Goal: Purchase product/service

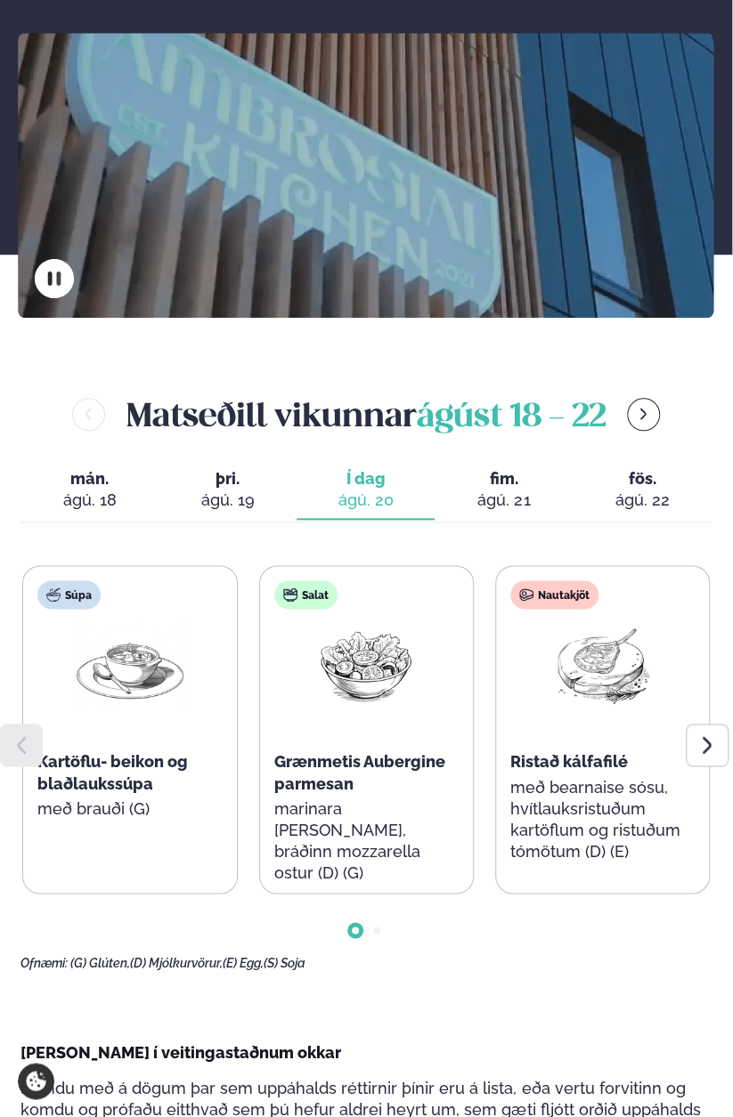
scroll to position [356, 0]
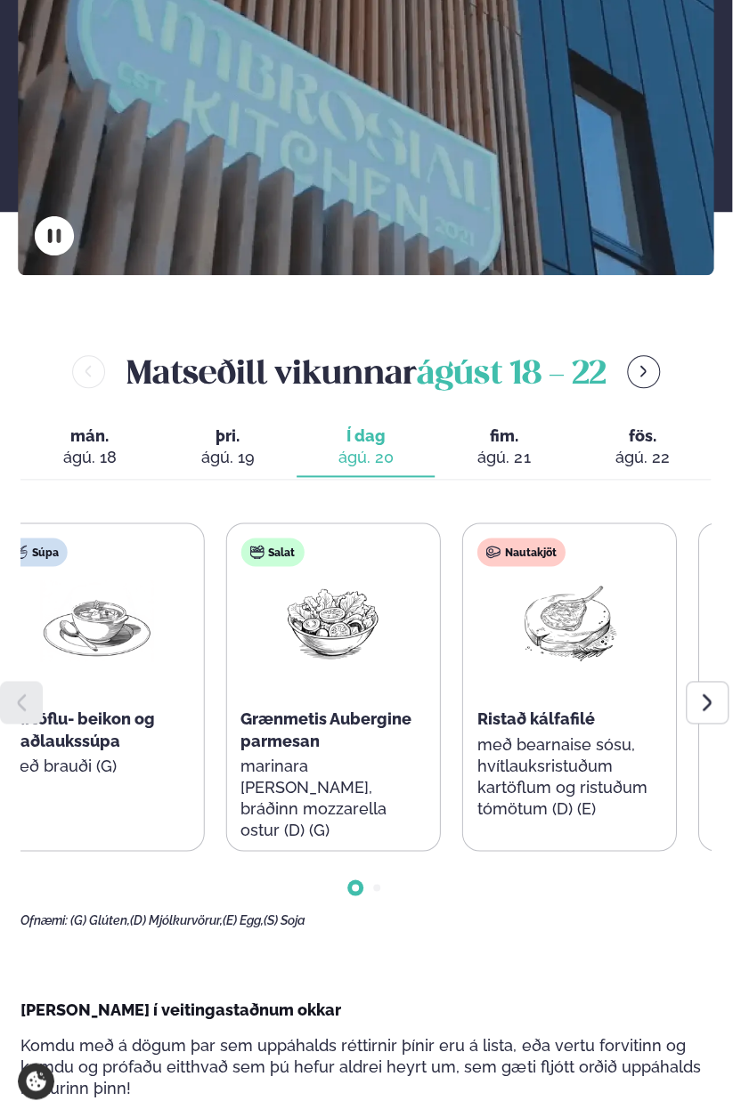
click at [424, 713] on div "Grænmetis Aubergine parmesan" at bounding box center [332, 730] width 184 height 43
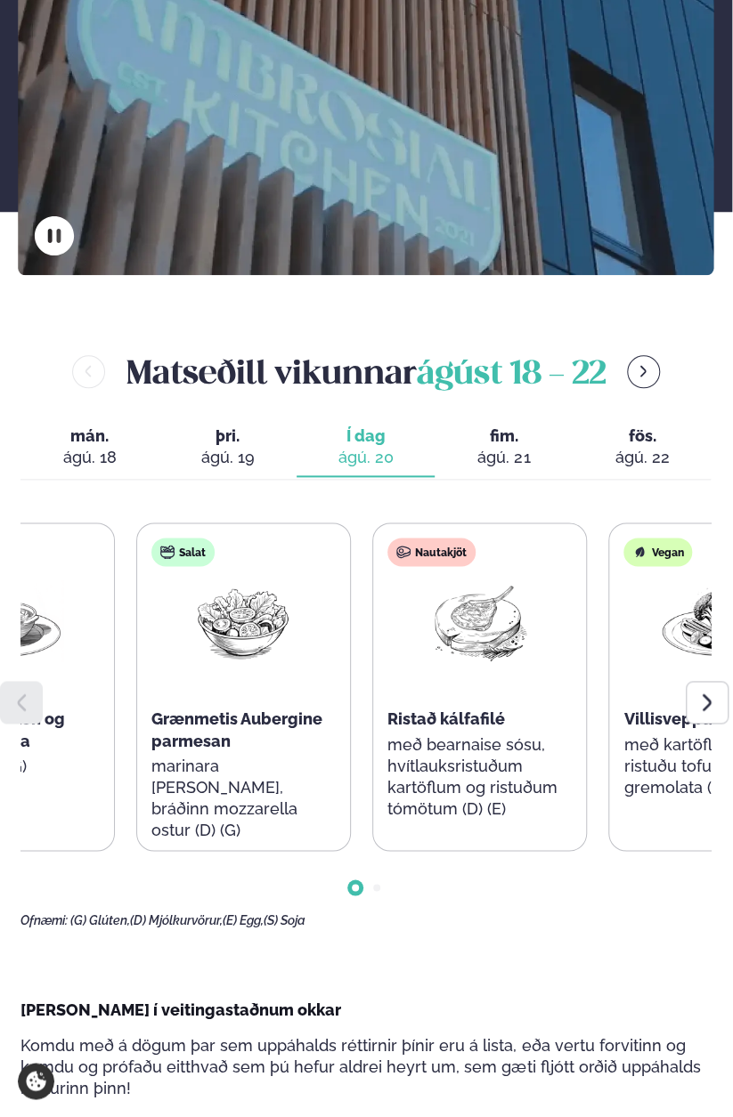
click at [317, 701] on div "Salat Grænmetis Aubergine parmesan marinara [PERSON_NAME], bráðinn mozzarella o…" at bounding box center [243, 698] width 213 height 349
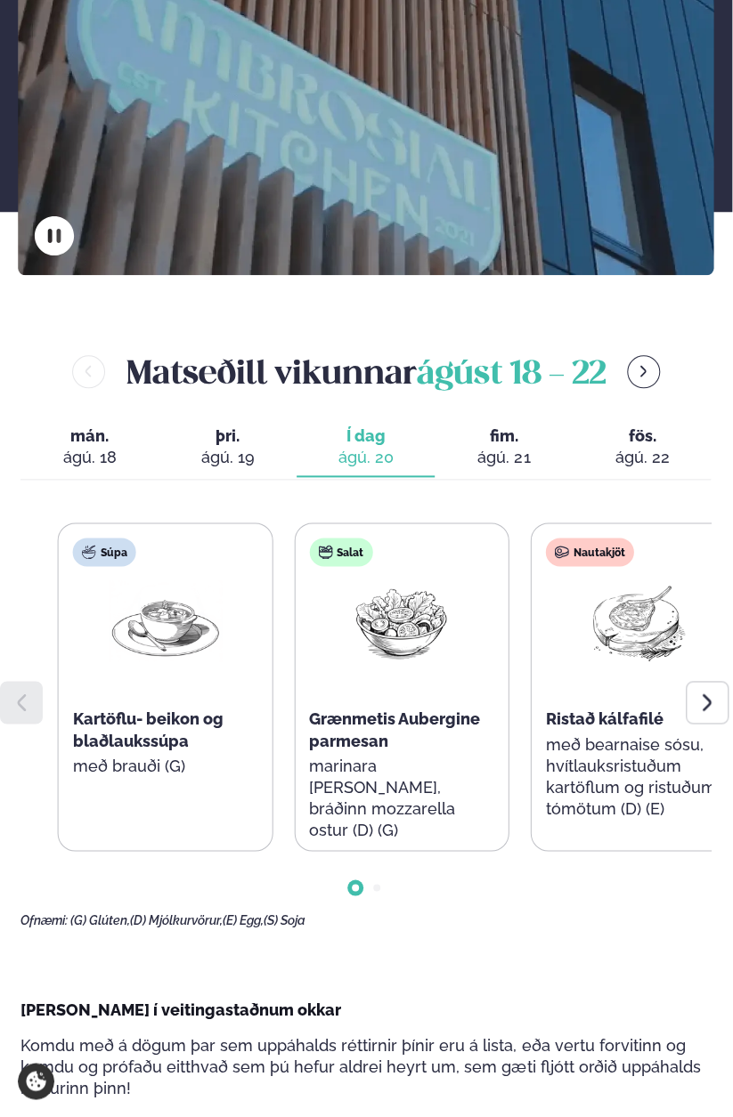
click at [433, 719] on span "Grænmetis Aubergine parmesan" at bounding box center [394, 730] width 171 height 40
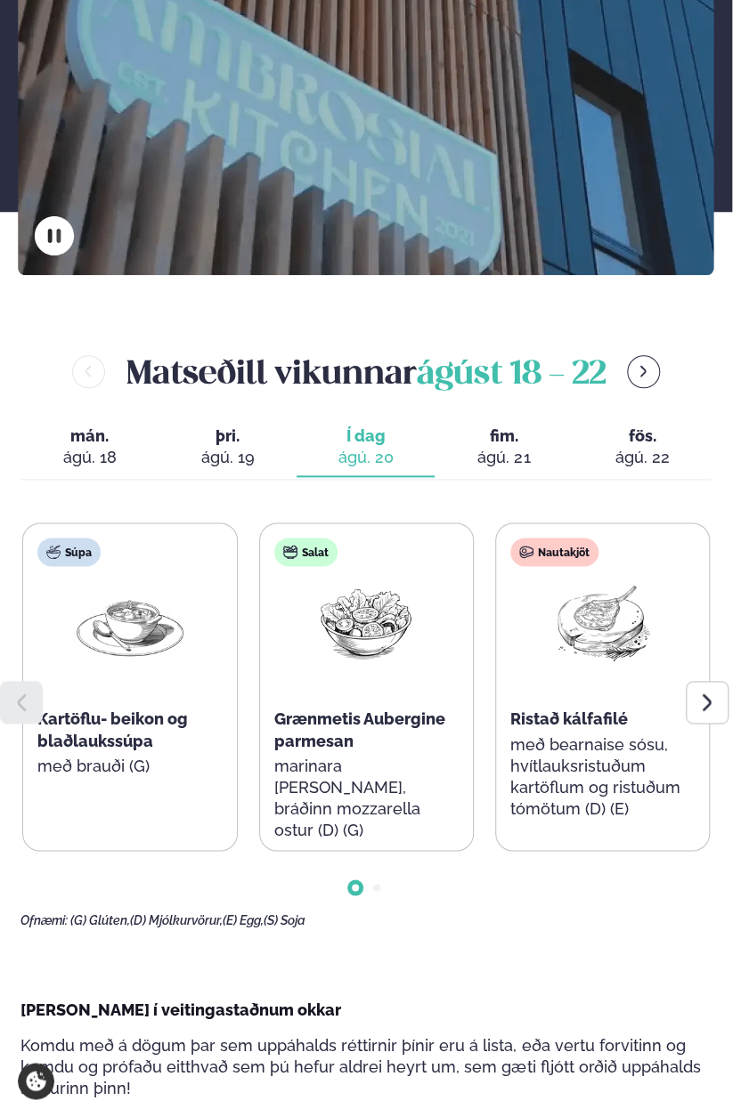
click at [436, 719] on span "Grænmetis Aubergine parmesan" at bounding box center [359, 730] width 171 height 40
click at [695, 710] on div at bounding box center [707, 702] width 43 height 43
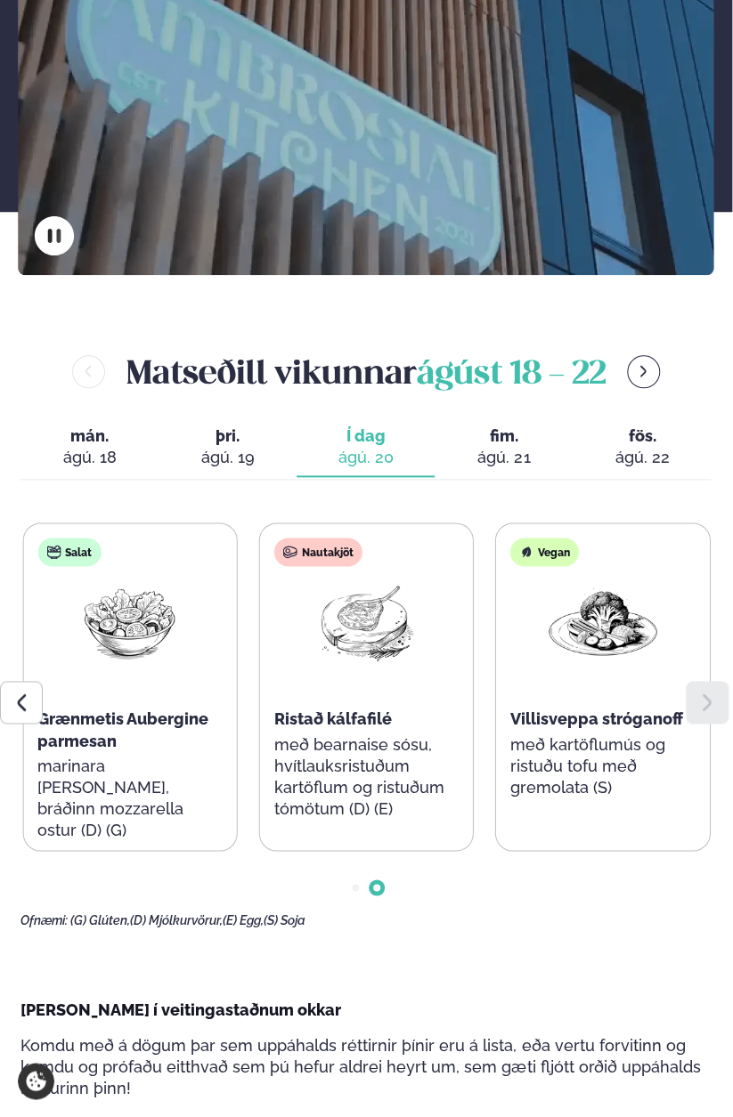
click at [719, 711] on div at bounding box center [707, 702] width 43 height 43
click at [584, 784] on p "með kartöflumús og ristuðu tofu með gremolata (S)" at bounding box center [602, 766] width 184 height 64
